Goal: Information Seeking & Learning: Learn about a topic

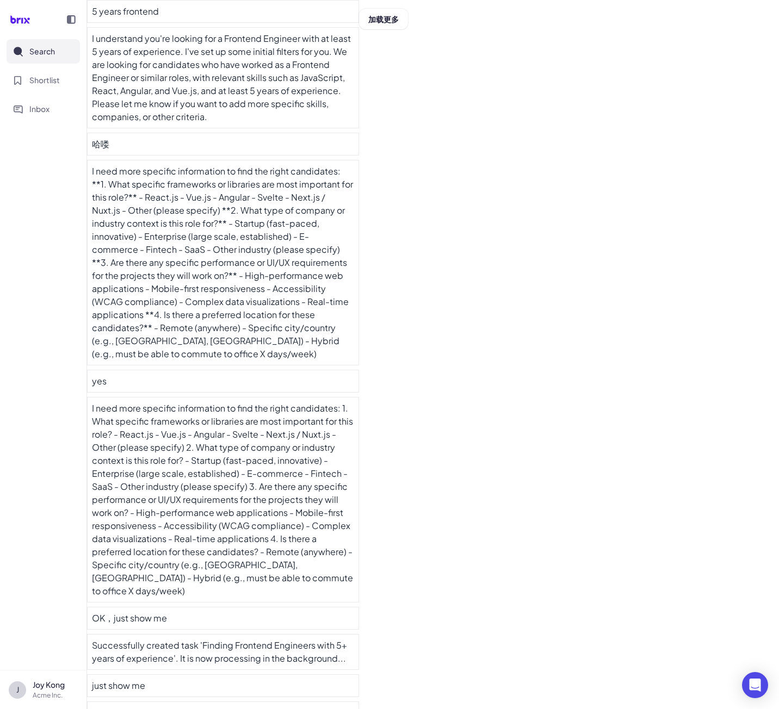
click at [528, 365] on div "5 years frontend I understand you're looking for a Frontend Engineer with at le…" at bounding box center [433, 387] width 692 height 775
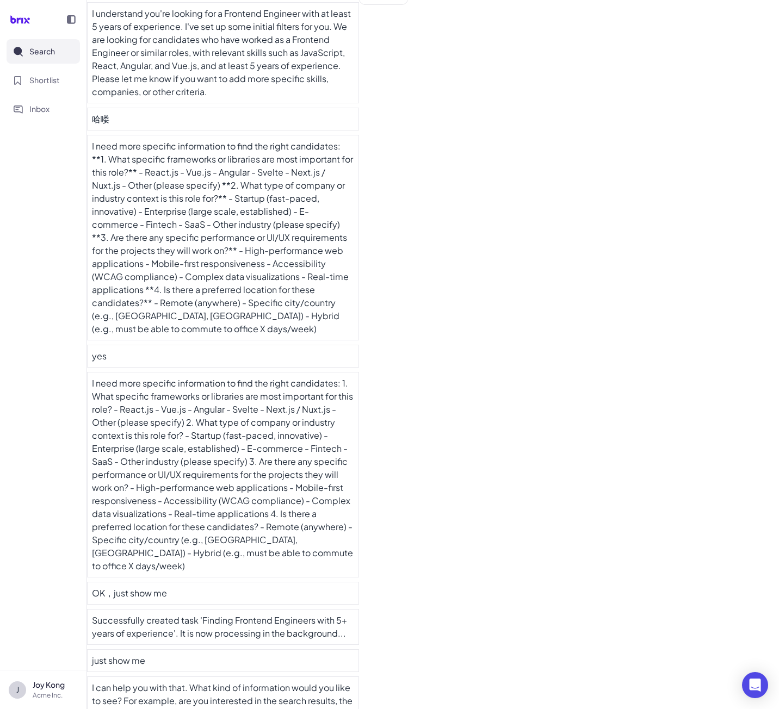
scroll to position [36, 0]
